Goal: Task Accomplishment & Management: Manage account settings

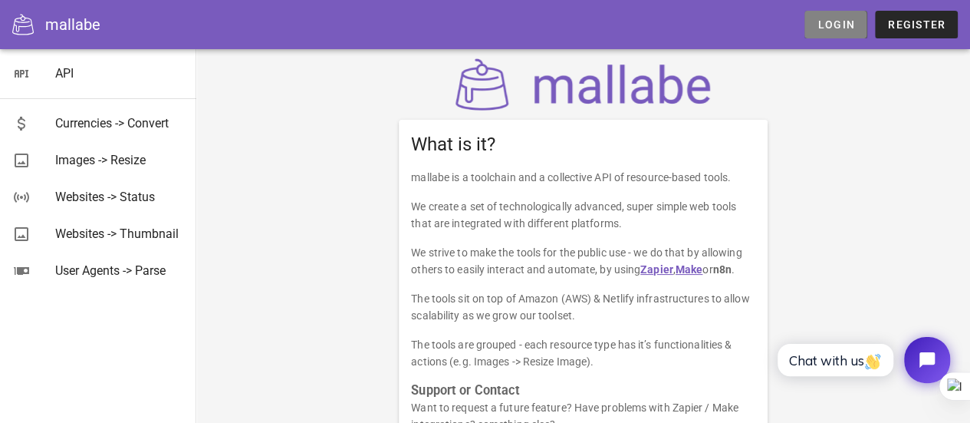
click at [837, 26] on span "Login" at bounding box center [836, 24] width 38 height 12
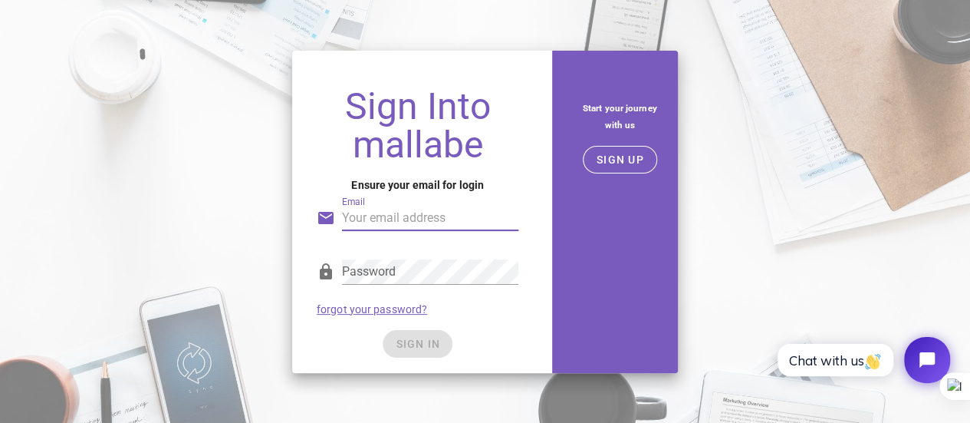
click at [409, 222] on input "Email" at bounding box center [430, 218] width 176 height 25
click at [533, 173] on div "Sign Into mallabe Ensure your email for login Email Email is not valid. Passwor…" at bounding box center [417, 224] width 251 height 298
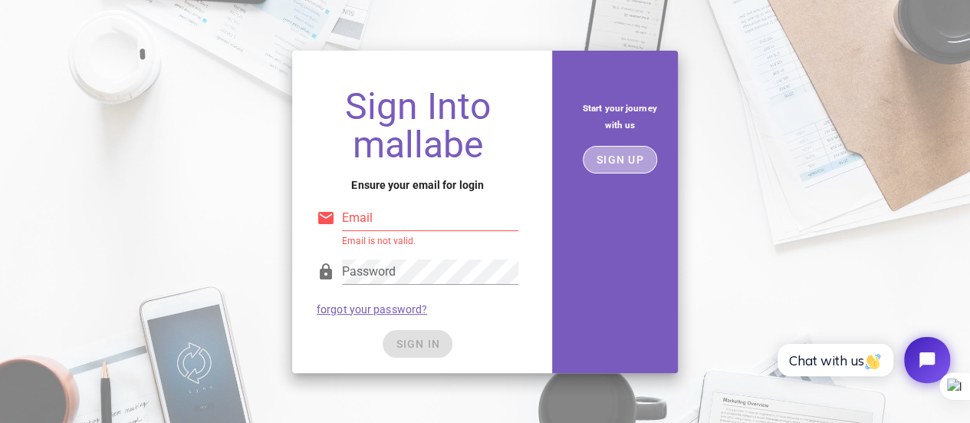
click at [624, 162] on span "SIGN UP" at bounding box center [620, 159] width 48 height 12
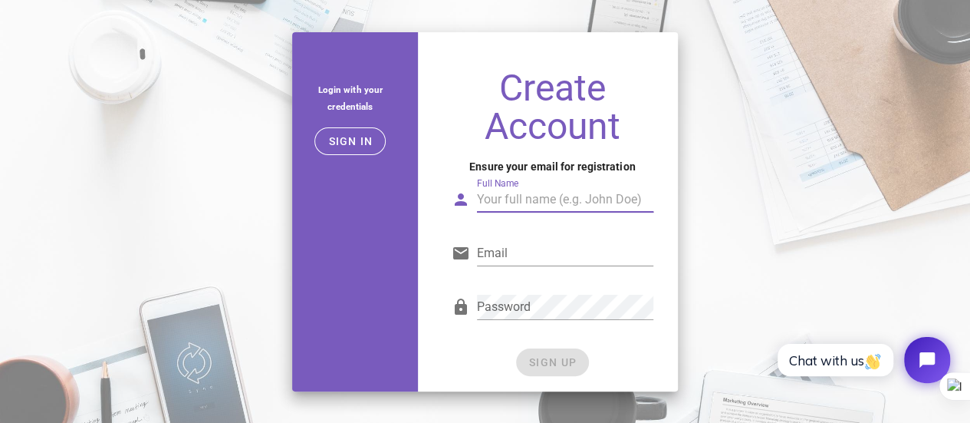
click at [525, 205] on input "Full Name" at bounding box center [565, 199] width 176 height 25
click at [538, 202] on input "Full Name" at bounding box center [565, 199] width 176 height 25
click at [511, 206] on input "Full Name" at bounding box center [565, 199] width 176 height 25
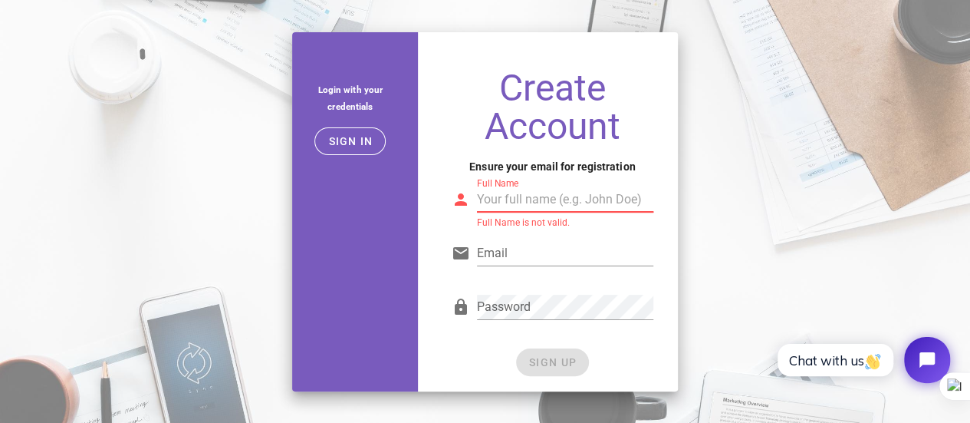
click at [511, 206] on input "Full Name" at bounding box center [565, 199] width 176 height 25
type input "pub2n"
drag, startPoint x: 514, startPoint y: 235, endPoint x: 507, endPoint y: 244, distance: 10.9
click at [507, 244] on div "Email" at bounding box center [553, 257] width 202 height 51
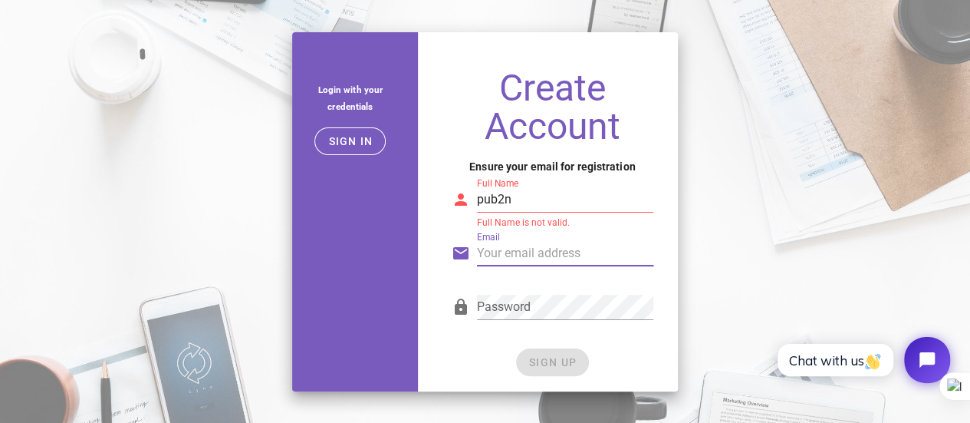
click at [507, 244] on input "Email" at bounding box center [565, 253] width 176 height 25
type input "[EMAIL_ADDRESS][DOMAIN_NAME]"
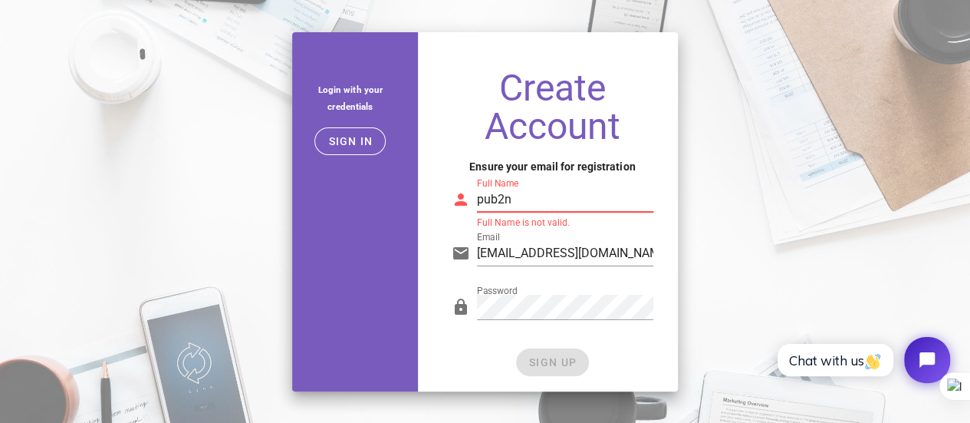
click at [503, 200] on input "pub2n" at bounding box center [565, 199] width 176 height 25
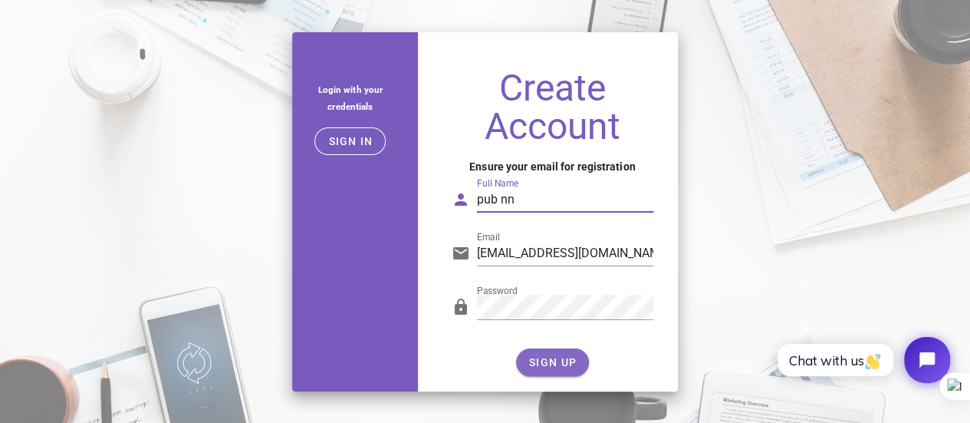
type input "pub nn"
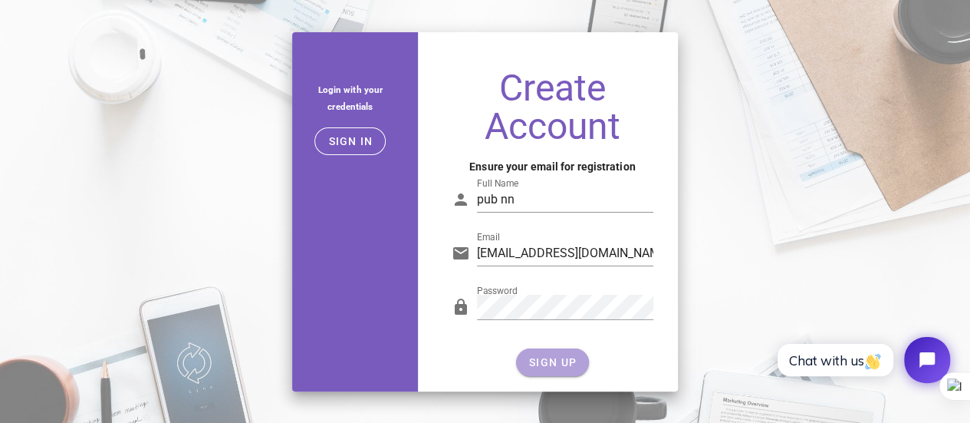
click at [540, 363] on span "SIGN UP" at bounding box center [552, 362] width 48 height 12
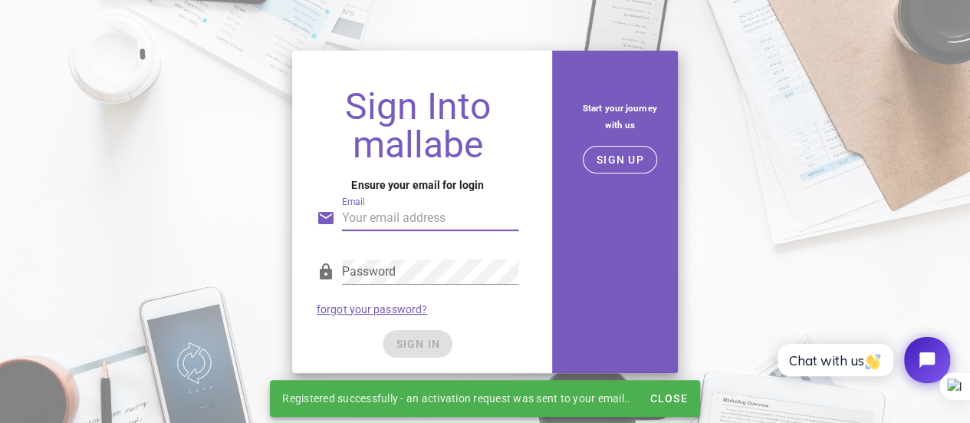
click at [424, 227] on input "Email" at bounding box center [430, 218] width 176 height 25
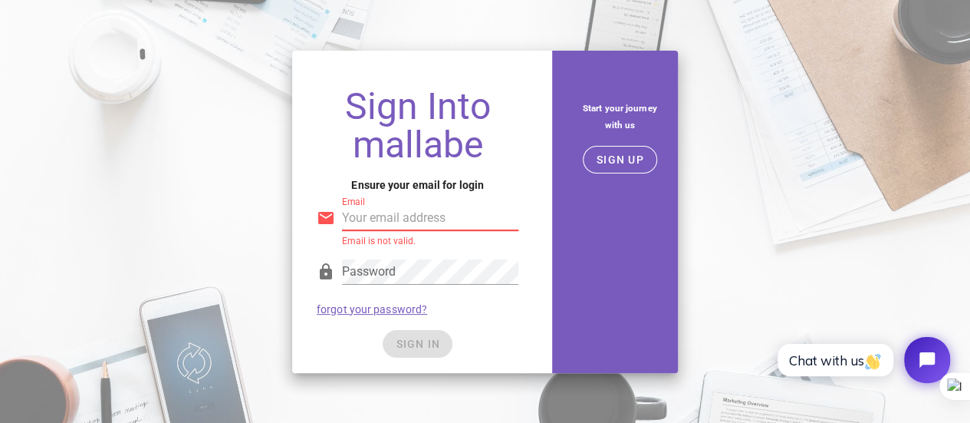
type input "[EMAIL_ADDRESS][DOMAIN_NAME]"
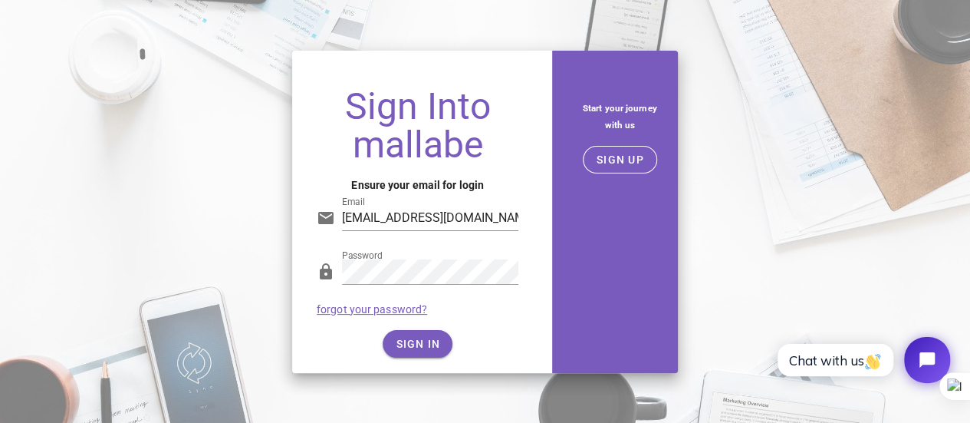
click at [485, 306] on div "Password forgot your password?" at bounding box center [417, 287] width 220 height 80
click at [413, 341] on span "SIGN IN" at bounding box center [417, 343] width 45 height 12
click at [429, 345] on span "SIGN IN" at bounding box center [417, 343] width 45 height 12
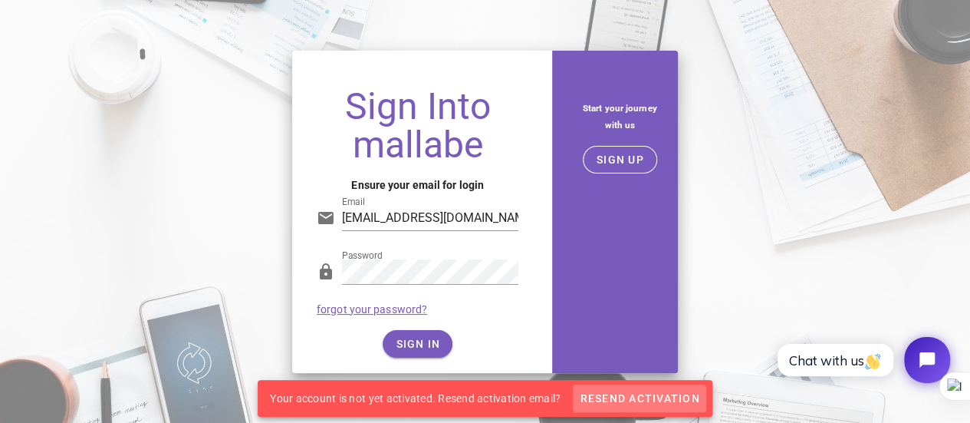
click at [632, 398] on span "Resend Activation" at bounding box center [639, 398] width 120 height 12
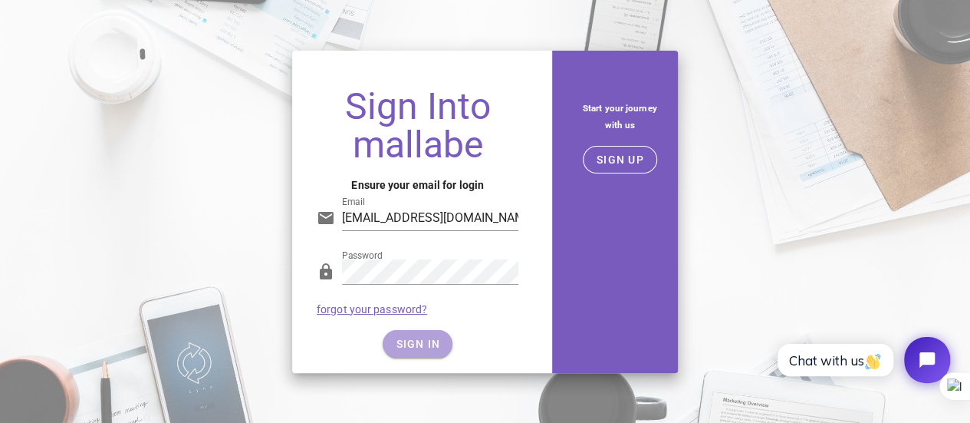
click at [422, 340] on span "SIGN IN" at bounding box center [417, 343] width 45 height 12
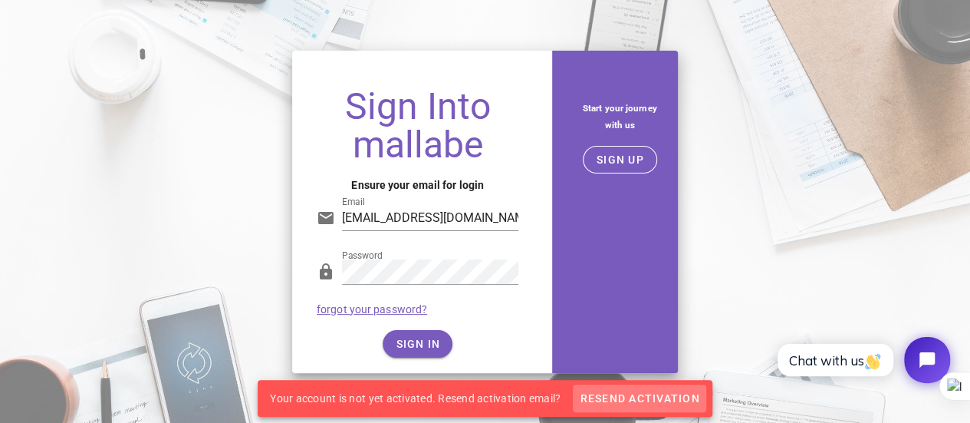
click at [655, 401] on span "Resend Activation" at bounding box center [639, 398] width 120 height 12
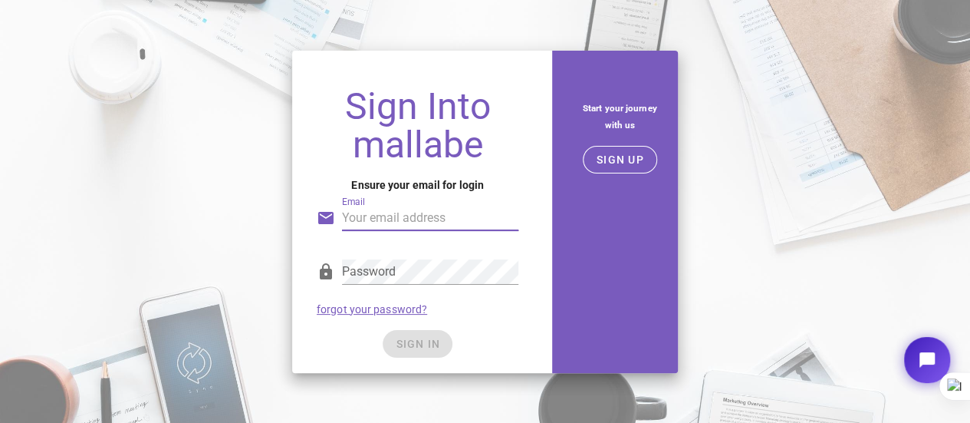
click at [428, 222] on input "Email" at bounding box center [430, 218] width 176 height 25
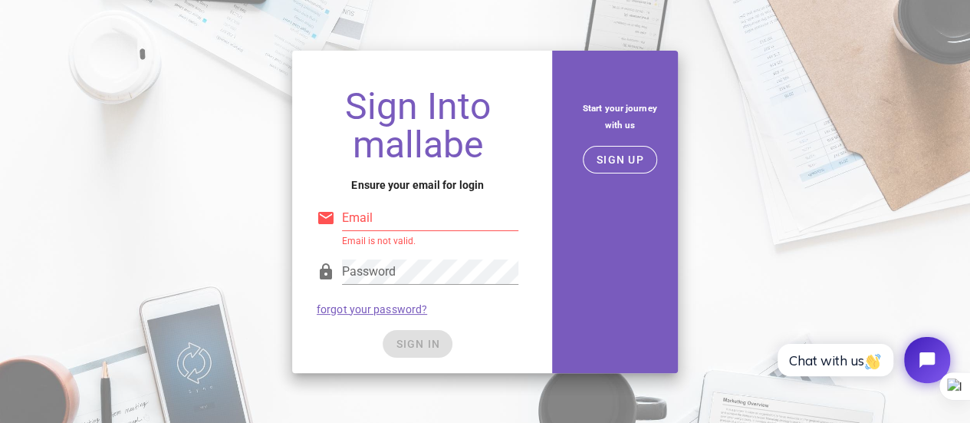
type input "[EMAIL_ADDRESS][DOMAIN_NAME]"
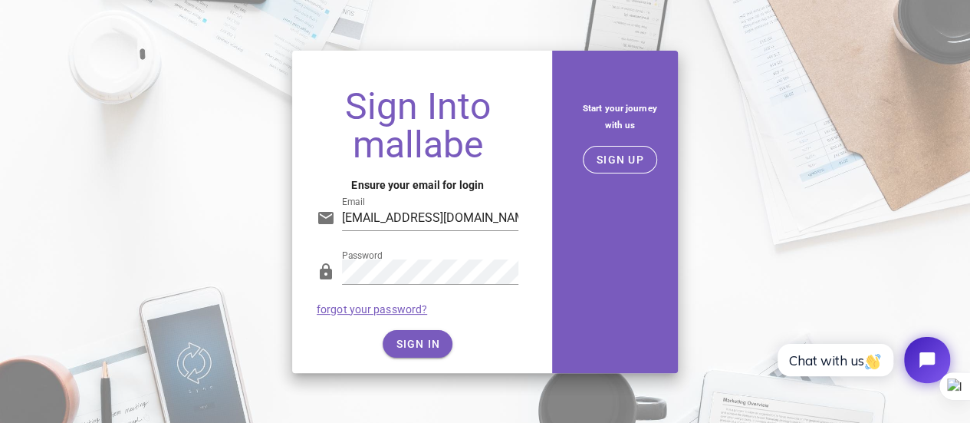
click at [460, 324] on div "Password forgot your password?" at bounding box center [417, 287] width 220 height 80
click at [426, 341] on span "SIGN IN" at bounding box center [417, 343] width 45 height 12
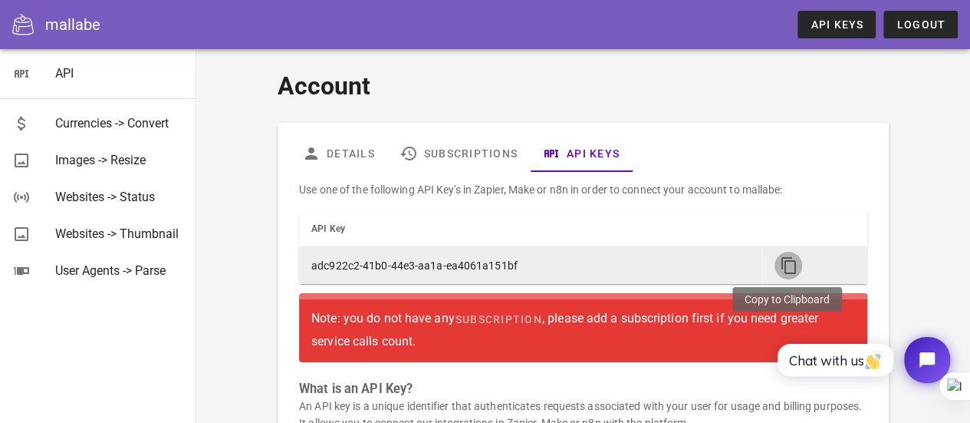
click at [791, 257] on icon "button" at bounding box center [788, 265] width 18 height 18
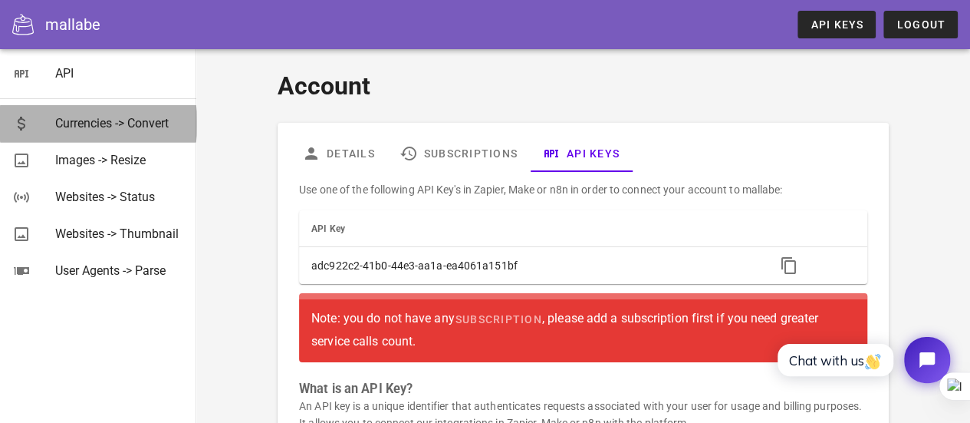
click at [120, 130] on div "Currencies -> Convert" at bounding box center [119, 123] width 129 height 15
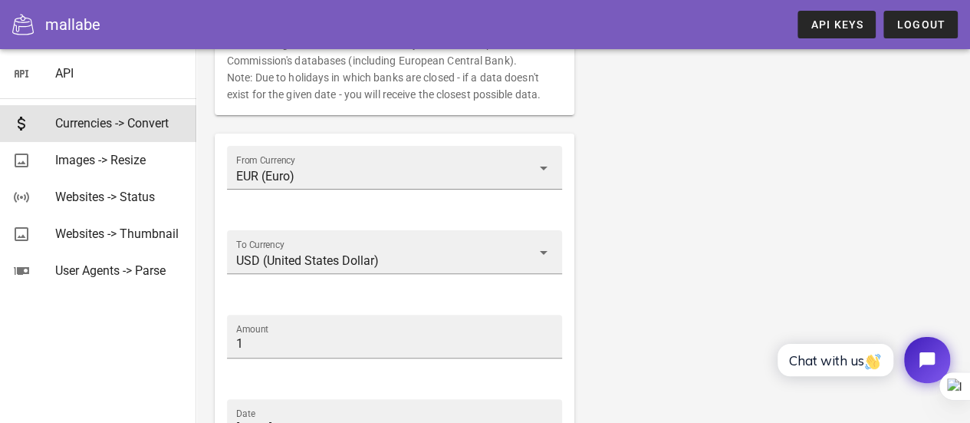
scroll to position [98, 0]
click at [64, 23] on div "mallabe" at bounding box center [72, 24] width 55 height 23
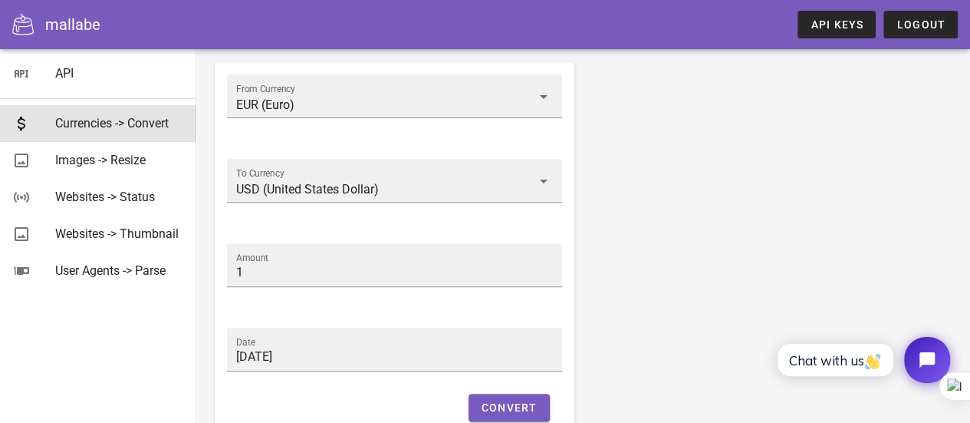
scroll to position [170, 0]
